Goal: Check status: Check status

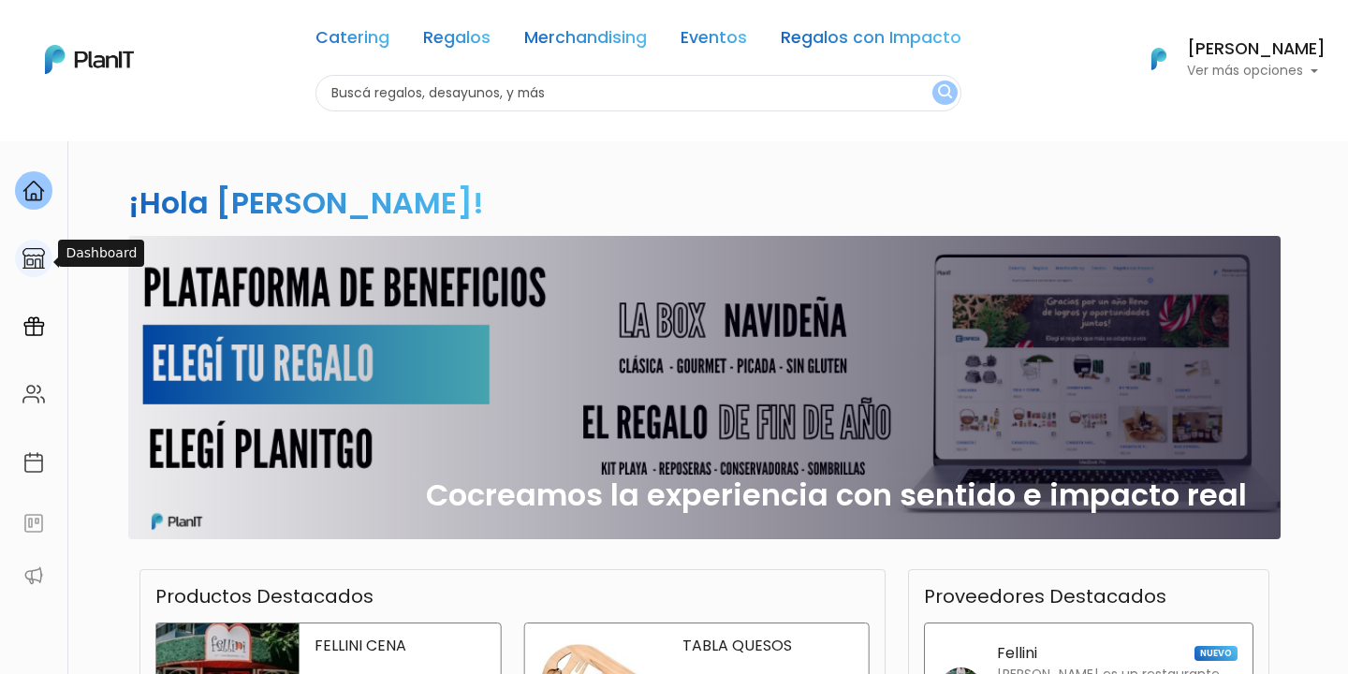
click at [24, 260] on img at bounding box center [33, 258] width 22 height 22
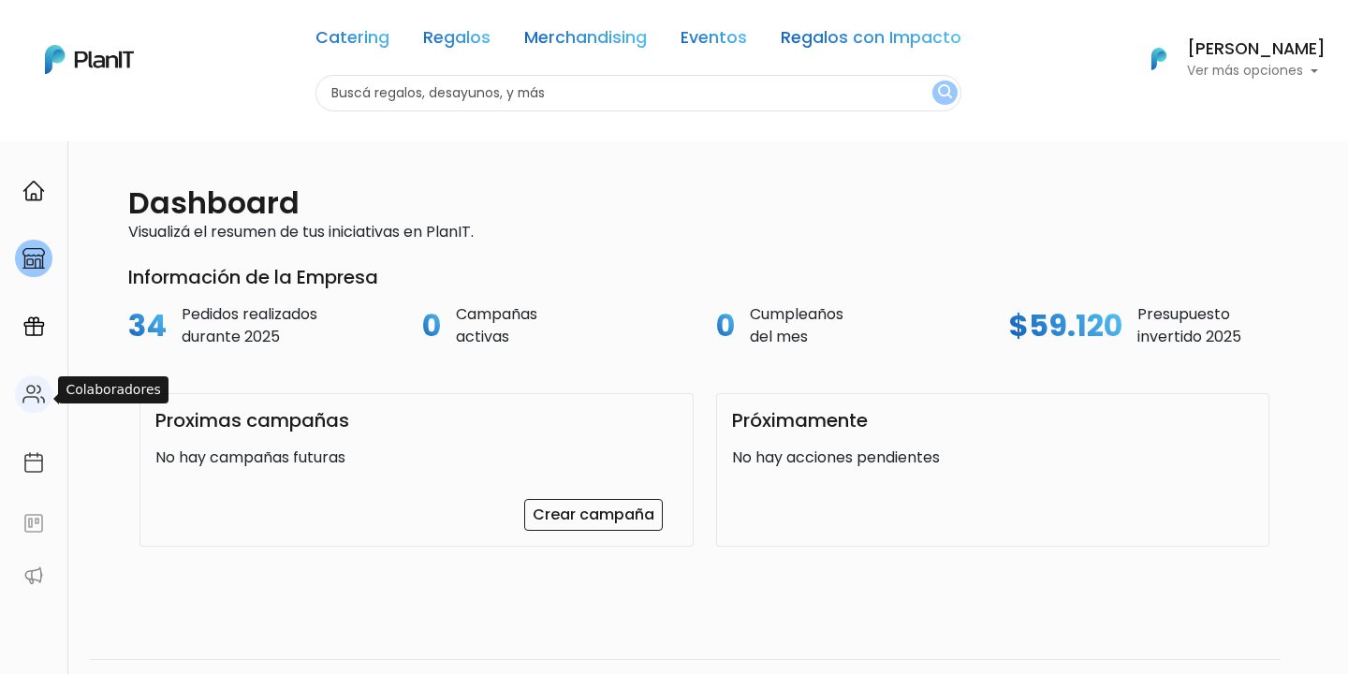
click at [48, 390] on div at bounding box center [33, 394] width 37 height 38
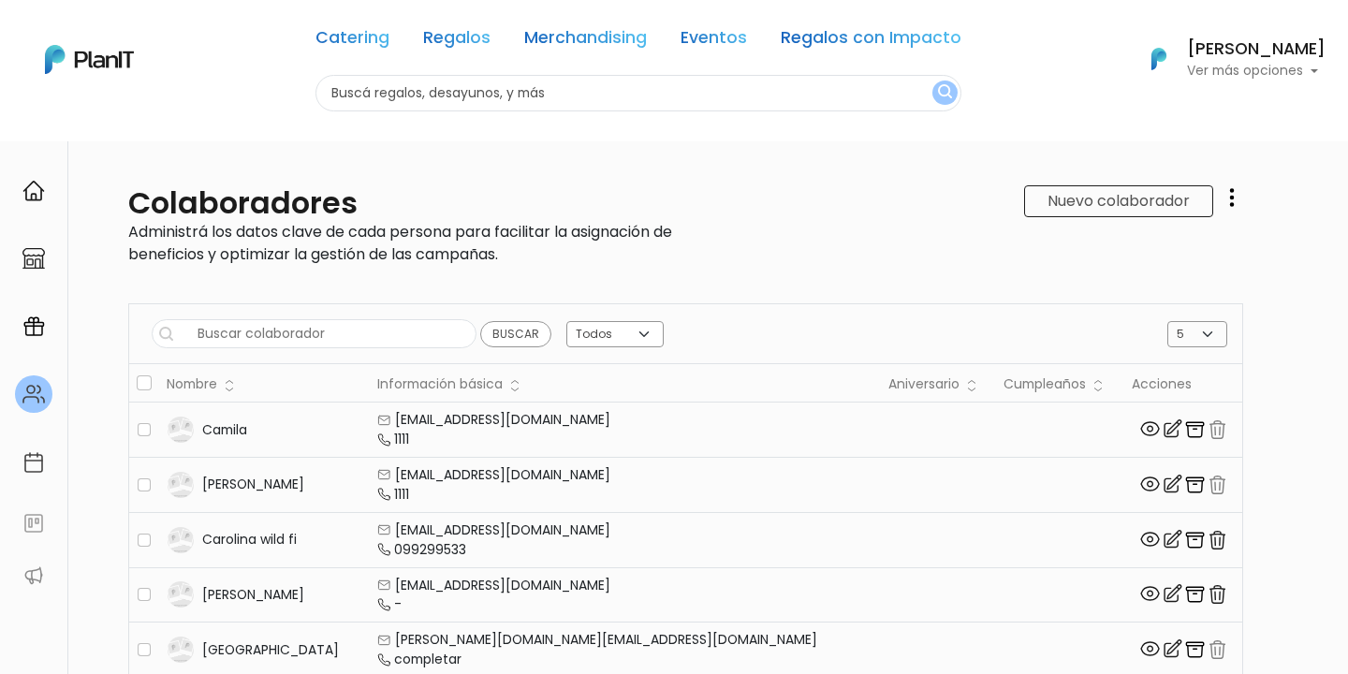
click at [42, 504] on li at bounding box center [33, 469] width 67 height 68
click at [31, 494] on li at bounding box center [33, 469] width 67 height 68
click at [31, 479] on div at bounding box center [33, 462] width 37 height 38
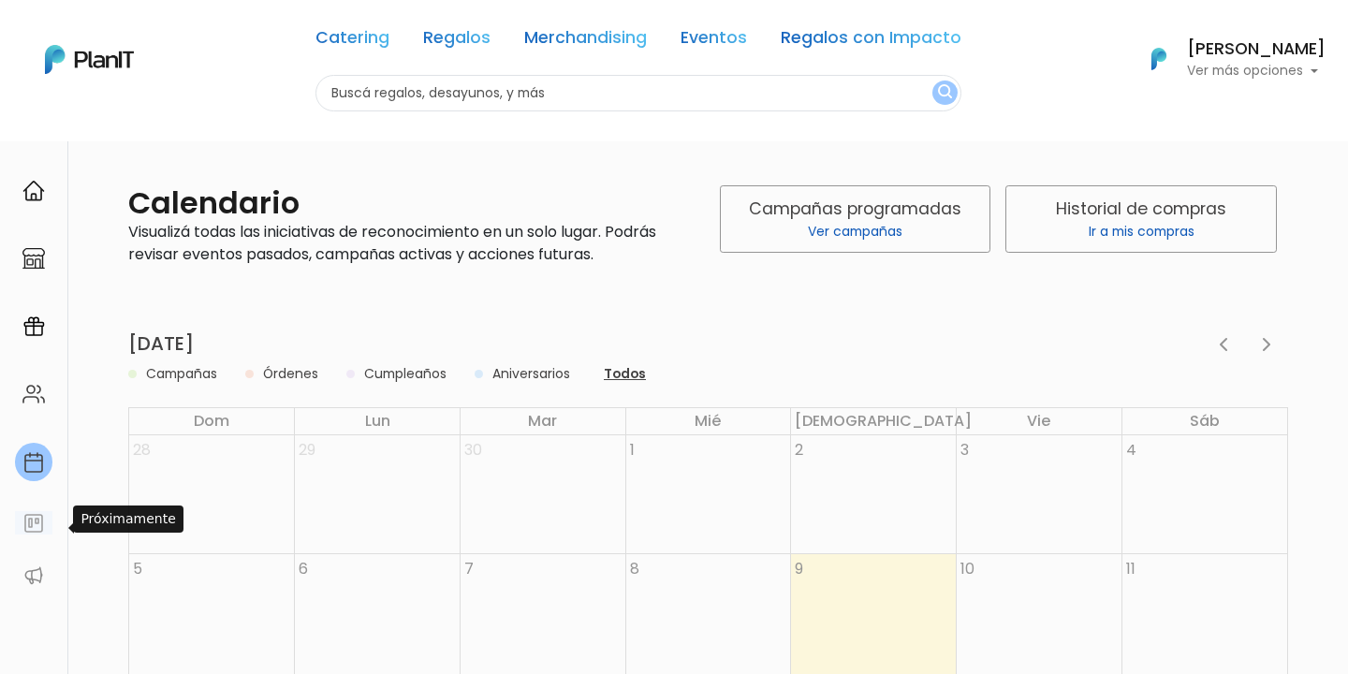
click at [31, 516] on img at bounding box center [33, 523] width 22 height 22
click at [627, 369] on button "Todos" at bounding box center [624, 374] width 53 height 22
click at [1215, 344] on span "button" at bounding box center [1223, 344] width 22 height 22
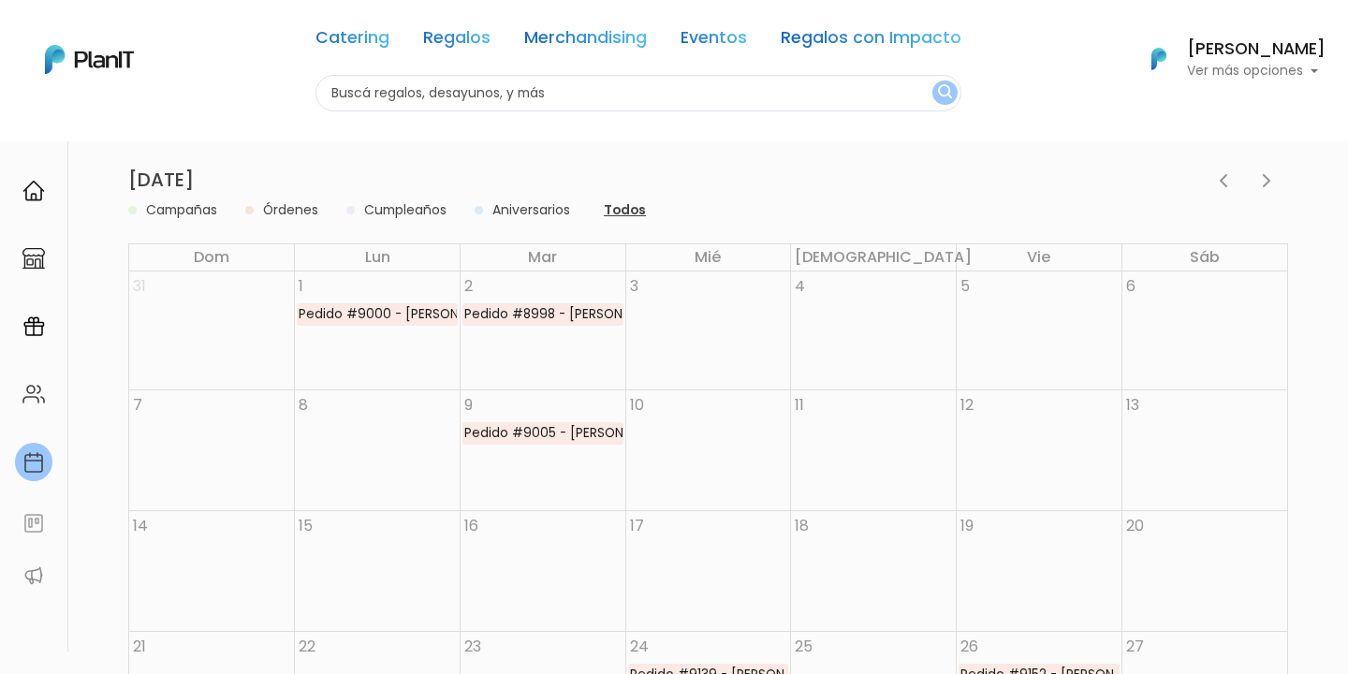
scroll to position [162, 0]
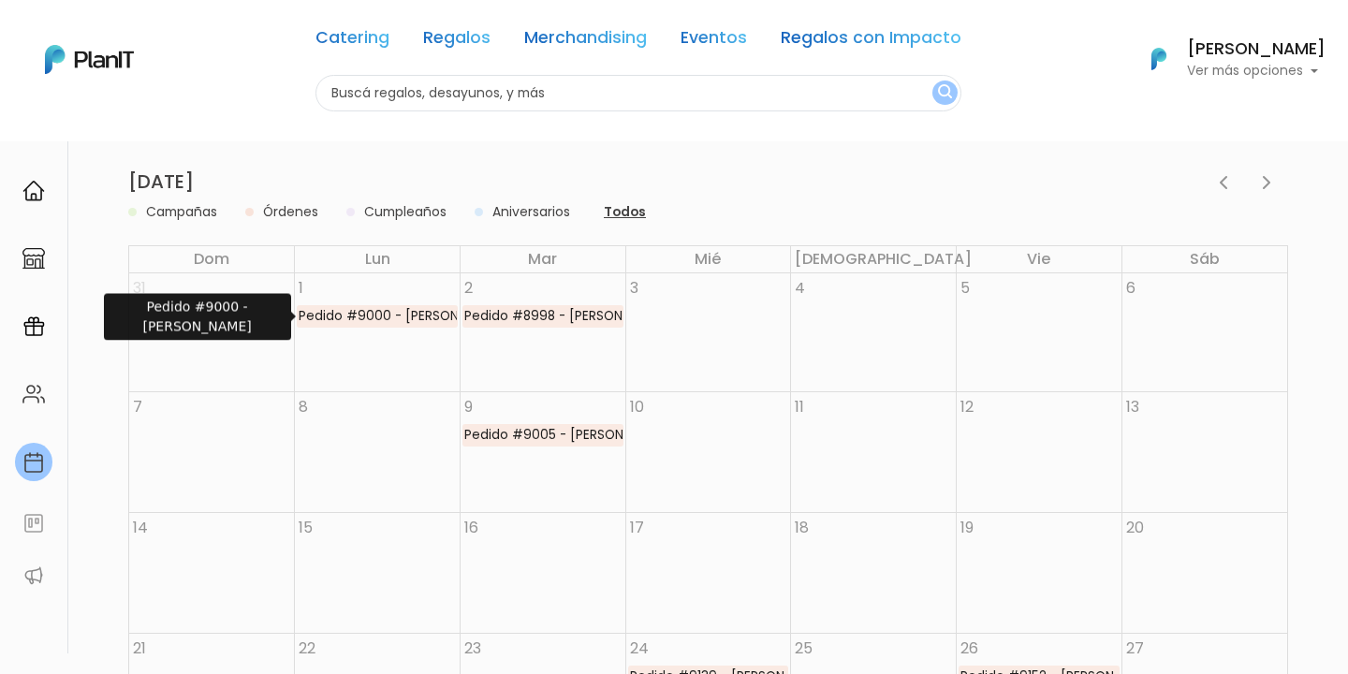
click at [403, 314] on div "Pedido #9000 - Julienta Senosiaín" at bounding box center [377, 316] width 159 height 21
